Goal: Task Accomplishment & Management: Manage account settings

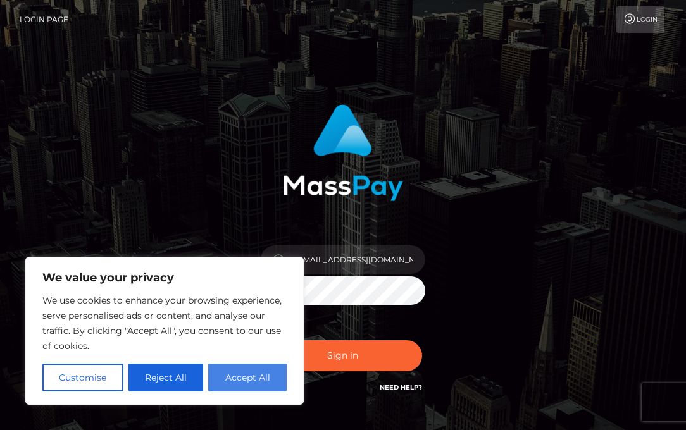
type input "crystall.manager@gmail.com"
click at [265, 373] on button "Accept All" at bounding box center [247, 378] width 78 height 28
checkbox input "true"
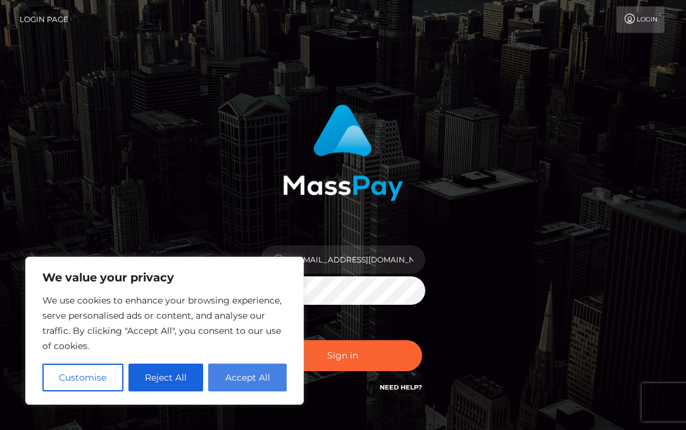
checkbox input "true"
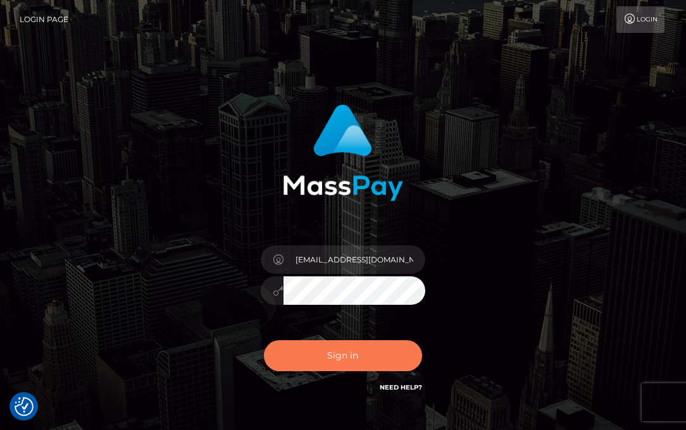
click at [361, 353] on button "Sign in" at bounding box center [343, 356] width 158 height 31
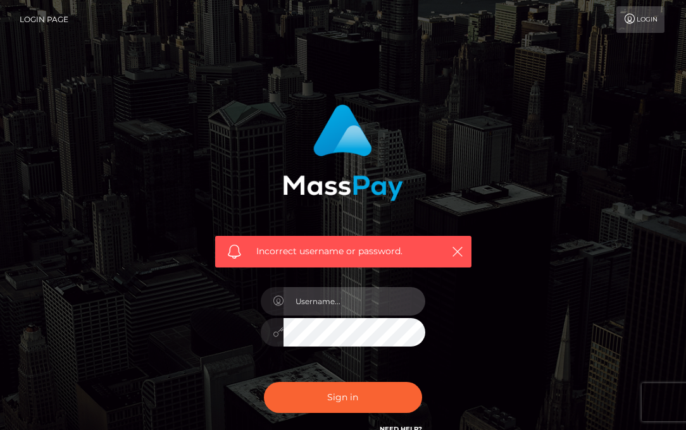
click at [355, 298] on input "text" at bounding box center [355, 301] width 142 height 28
type input "[EMAIL_ADDRESS][DOMAIN_NAME]"
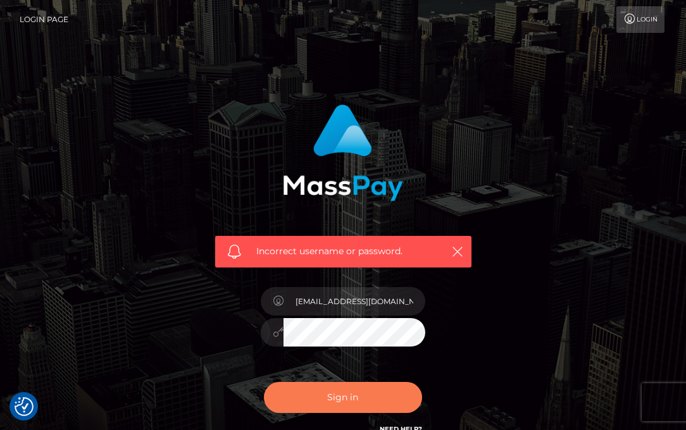
click at [354, 397] on button "Sign in" at bounding box center [343, 397] width 158 height 31
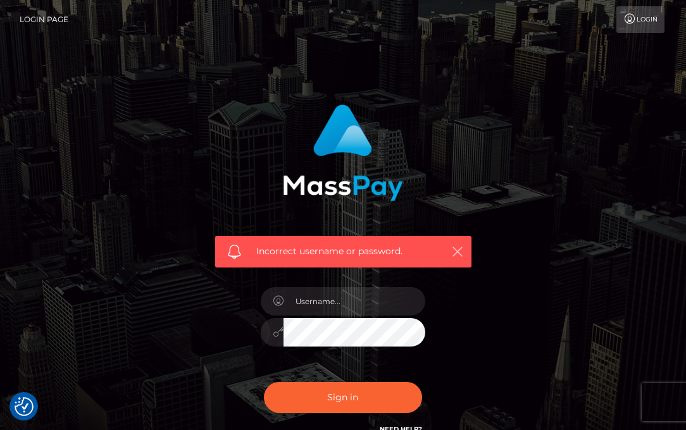
click at [462, 256] on icon "button" at bounding box center [457, 252] width 13 height 13
click at [461, 246] on icon "button" at bounding box center [457, 252] width 13 height 13
